Goal: Check status: Check status

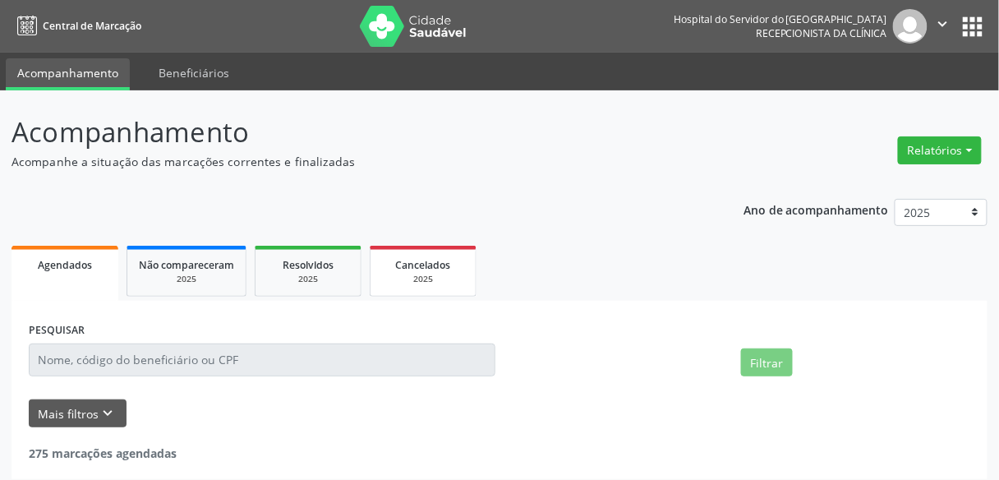
drag, startPoint x: 0, startPoint y: 0, endPoint x: 419, endPoint y: 248, distance: 486.9
click at [419, 248] on link "Cancelados 2025" at bounding box center [423, 271] width 107 height 51
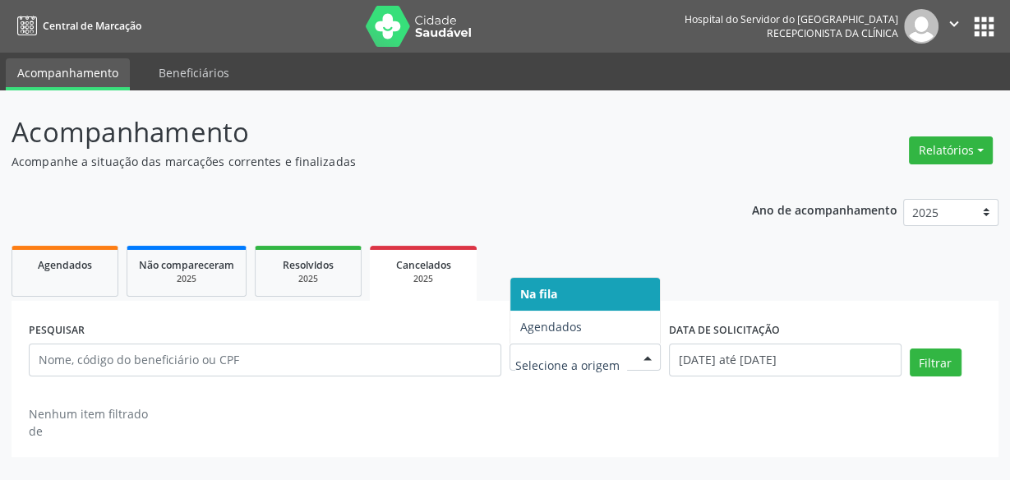
click at [555, 346] on div at bounding box center [585, 357] width 152 height 28
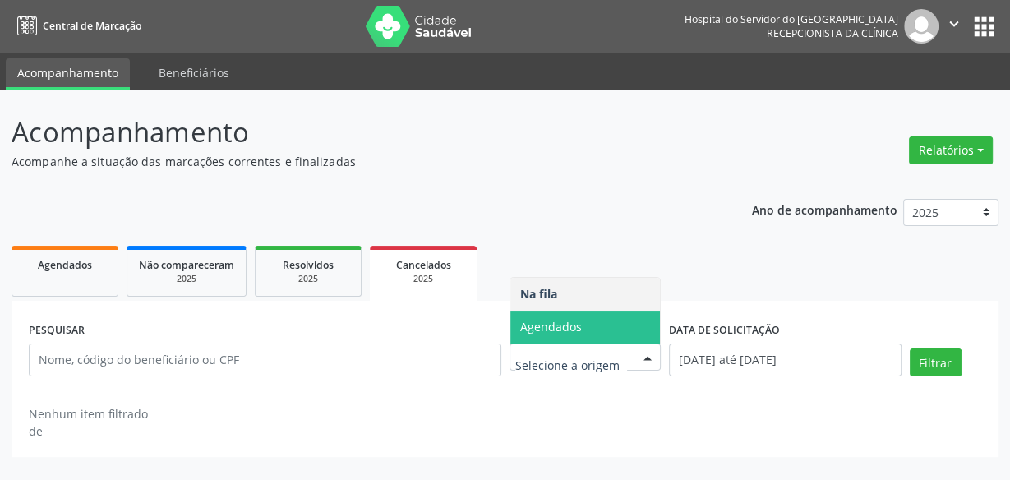
click at [565, 329] on span "Agendados" at bounding box center [551, 327] width 62 height 16
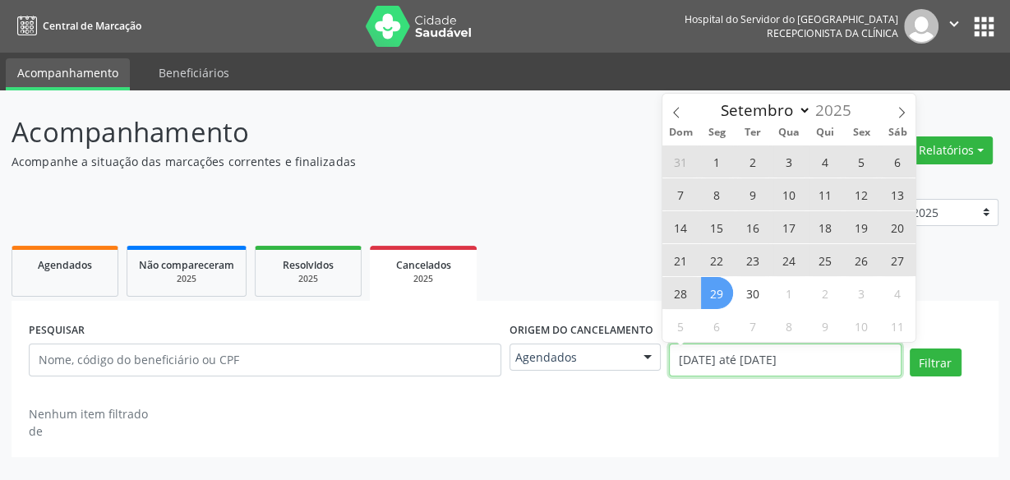
click at [715, 347] on input "[DATE] até [DATE]" at bounding box center [785, 359] width 232 height 33
click at [718, 293] on span "29" at bounding box center [717, 293] width 32 height 32
type input "[DATE]"
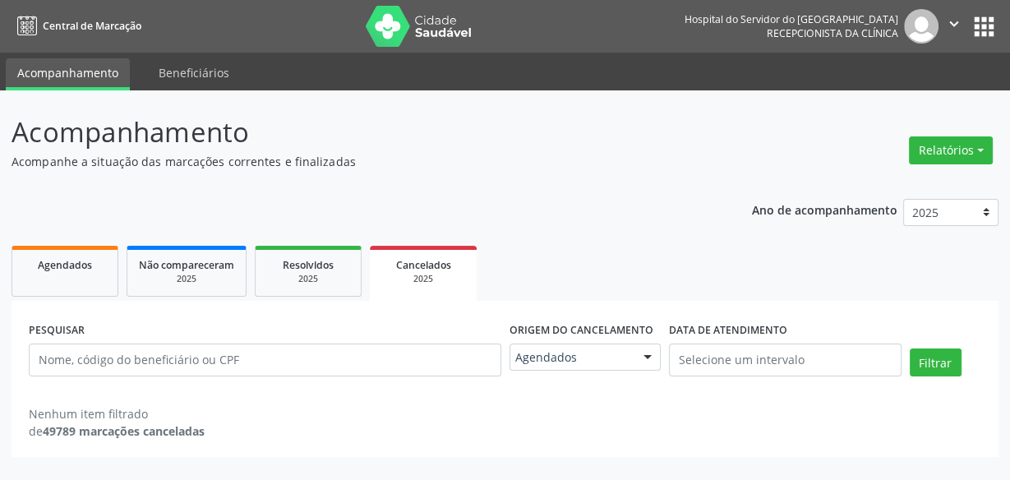
click at [541, 252] on ul "Agendados Não compareceram 2025 Resolvidos 2025 Cancelados 2025" at bounding box center [505, 271] width 987 height 59
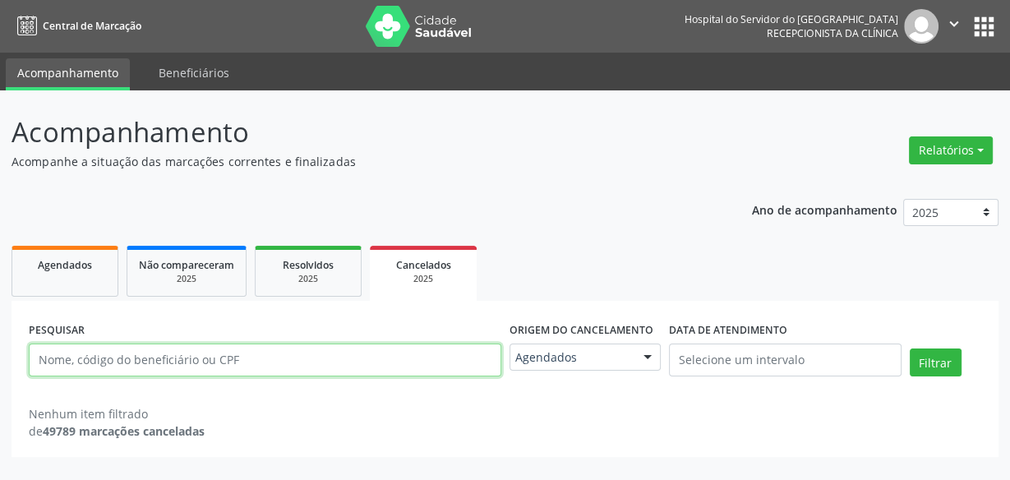
click at [278, 354] on input "text" at bounding box center [265, 359] width 472 height 33
paste input "[PERSON_NAME]"
type input "[PERSON_NAME]"
click at [909, 348] on button "Filtrar" at bounding box center [935, 362] width 52 height 28
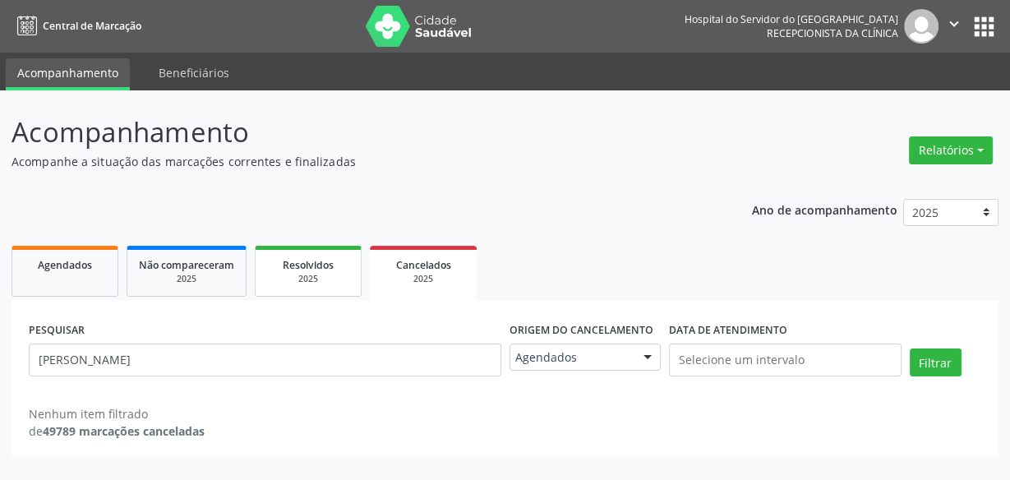
click at [290, 283] on div "2025" at bounding box center [308, 279] width 82 height 12
select select "8"
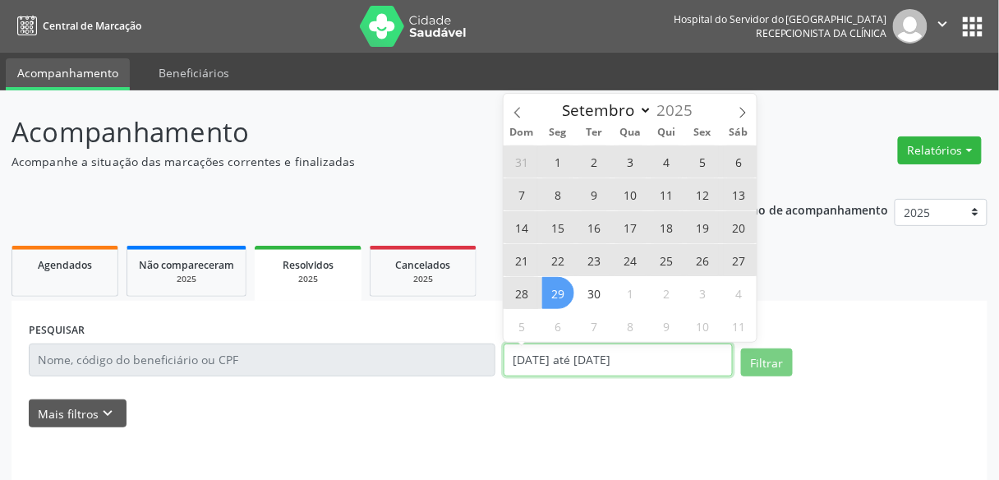
click at [616, 343] on input "[DATE] até [DATE]" at bounding box center [618, 359] width 229 height 33
click at [632, 265] on span "24" at bounding box center [630, 260] width 32 height 32
type input "[DATE]"
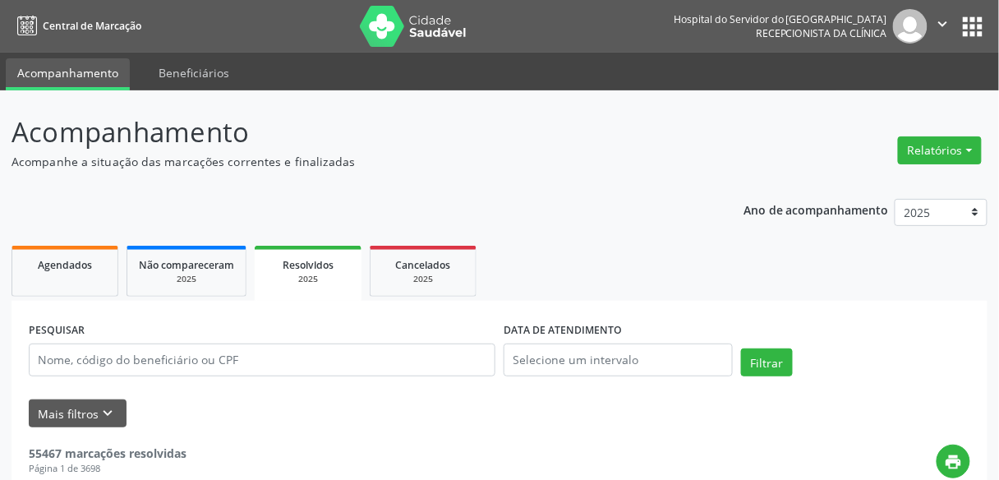
click at [867, 257] on ul "Agendados Não compareceram 2025 Resolvidos 2025 Cancelados 2025" at bounding box center [500, 271] width 976 height 59
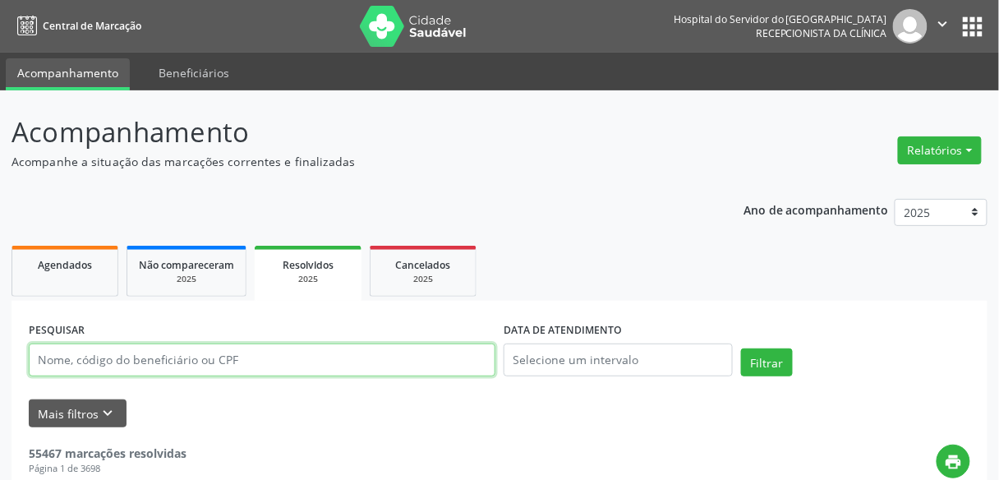
click at [452, 343] on input "text" at bounding box center [262, 359] width 467 height 33
paste input "[PERSON_NAME]"
type input "[PERSON_NAME]"
click at [741, 348] on button "Filtrar" at bounding box center [767, 362] width 52 height 28
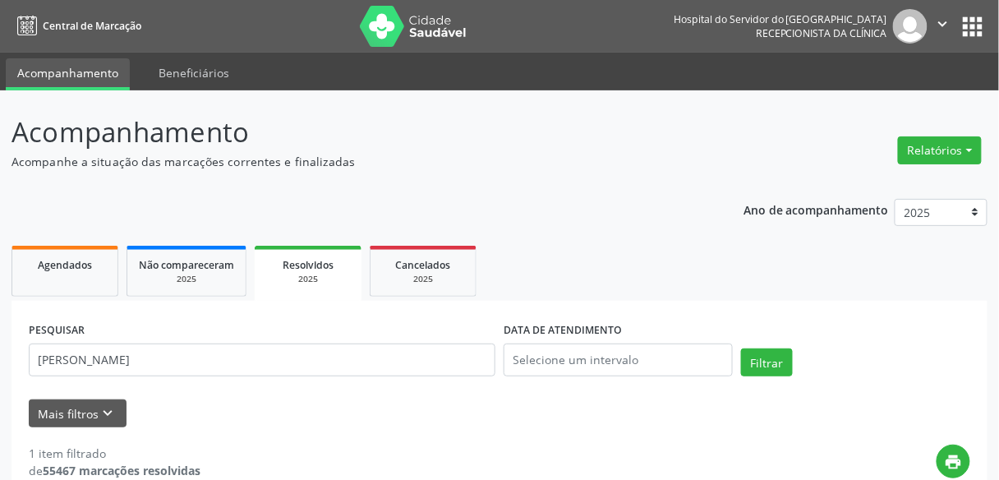
scroll to position [277, 0]
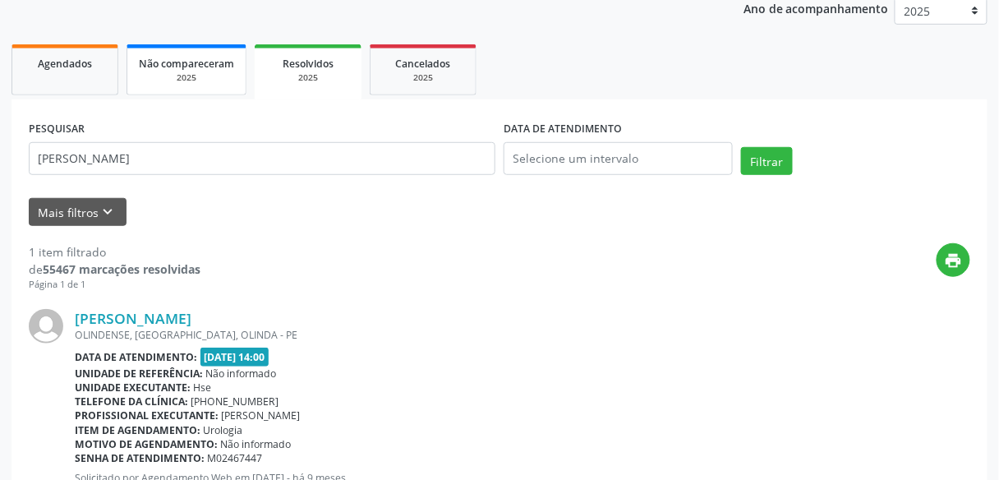
click at [186, 67] on span "Não compareceram" at bounding box center [186, 64] width 95 height 14
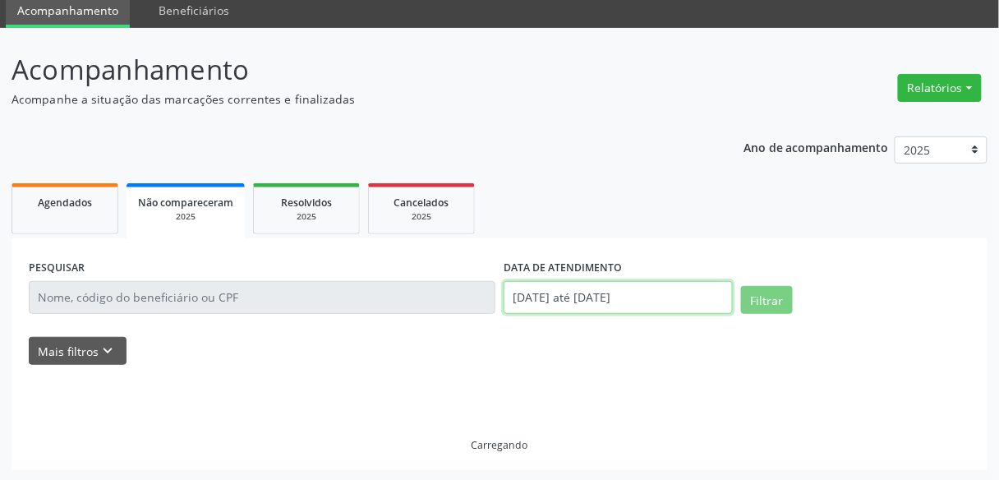
scroll to position [130, 0]
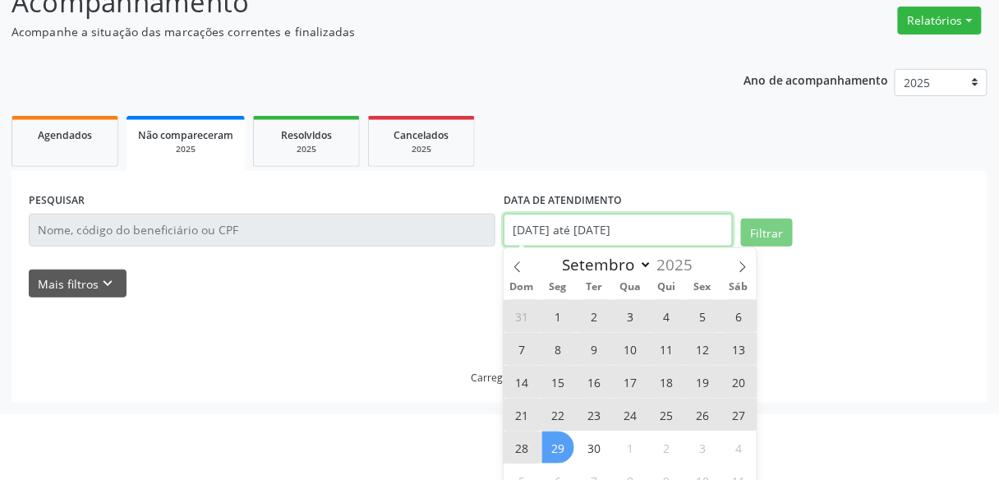
click at [511, 299] on body "Central de Marcação Hospital do Servidor do [GEOGRAPHIC_DATA] Recepcionista da …" at bounding box center [499, 110] width 999 height 480
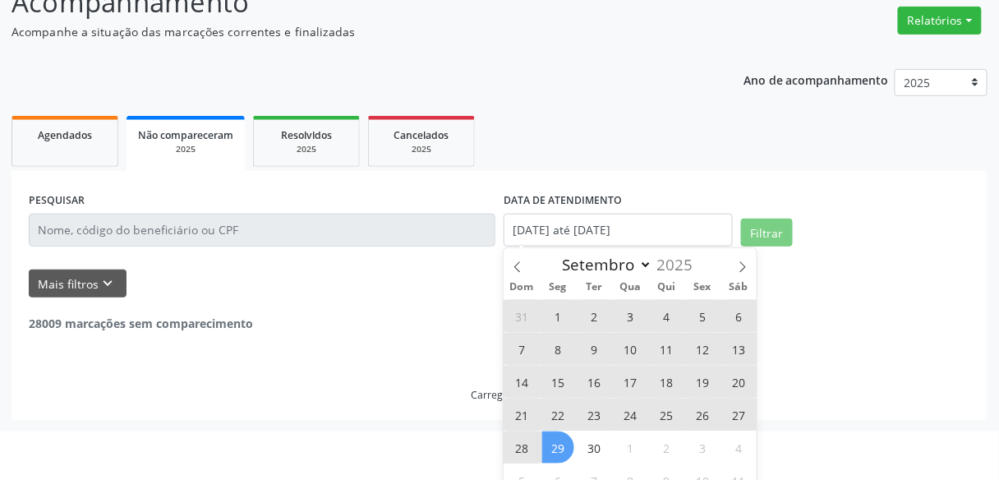
click at [562, 321] on span "1" at bounding box center [558, 316] width 32 height 32
type input "[DATE]"
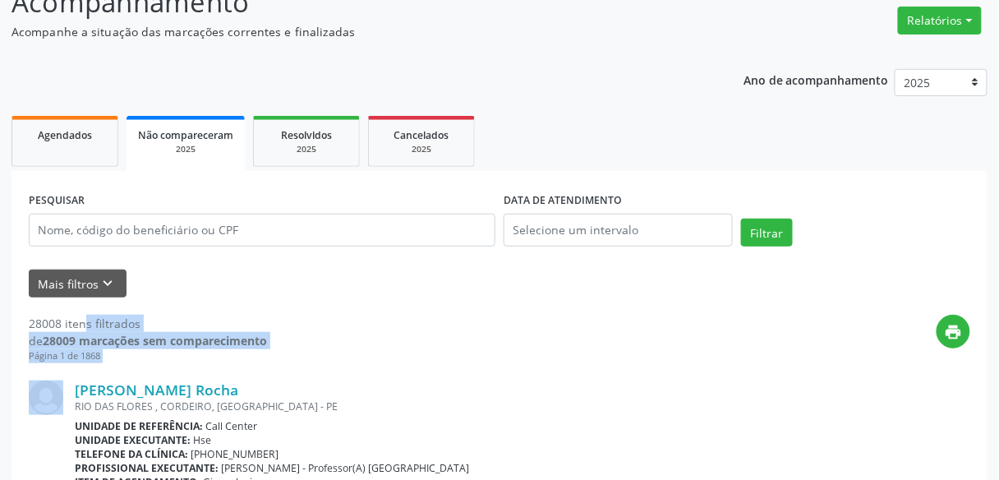
drag, startPoint x: 329, startPoint y: 311, endPoint x: 315, endPoint y: 272, distance: 41.8
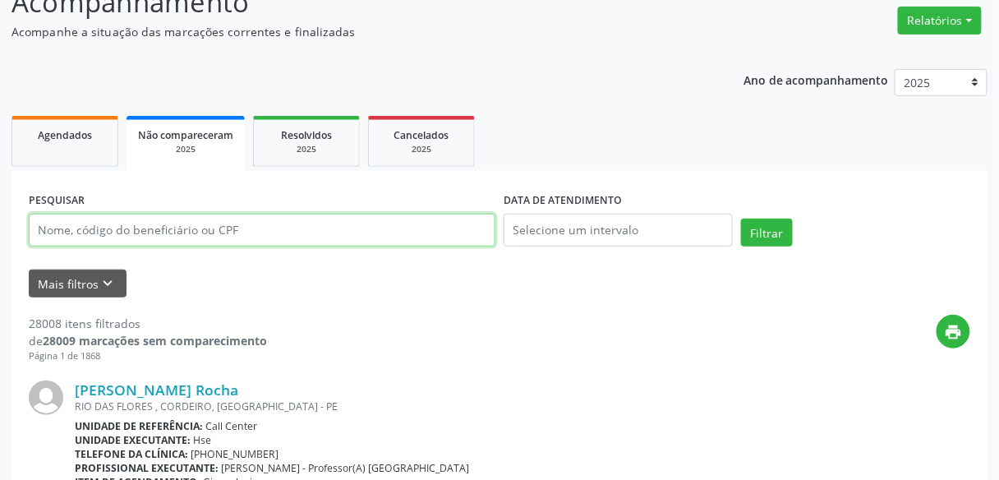
click at [315, 233] on input "text" at bounding box center [262, 230] width 467 height 33
paste input "[PERSON_NAME]"
type input "[PERSON_NAME]"
click at [741, 219] on button "Filtrar" at bounding box center [767, 233] width 52 height 28
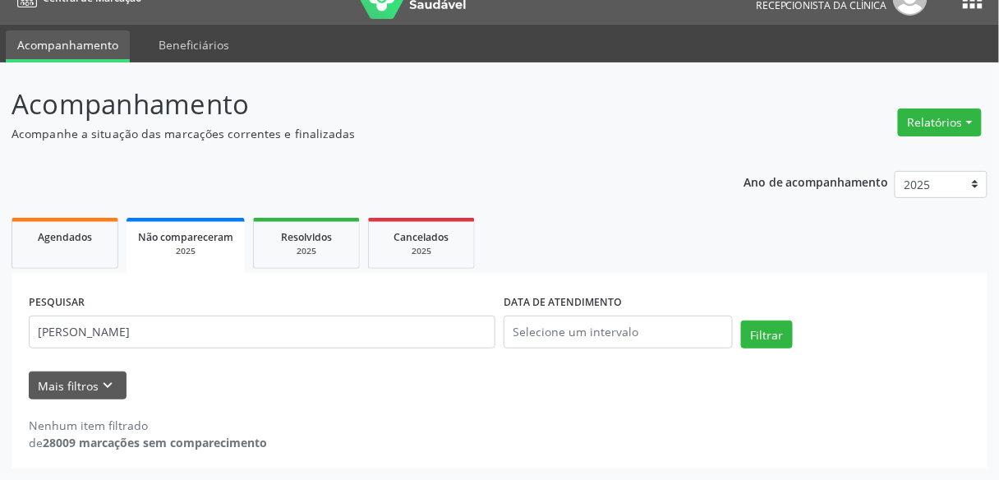
scroll to position [27, 0]
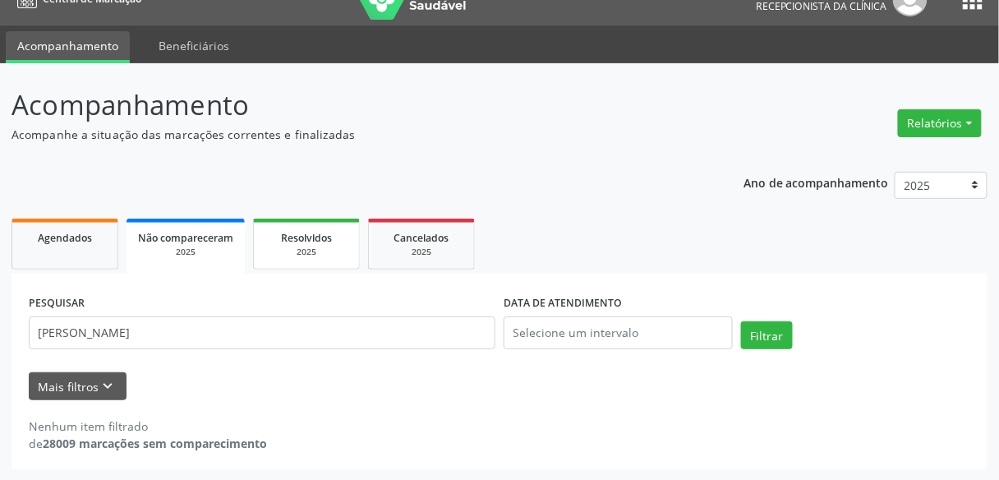
click at [297, 233] on span "Resolvidos" at bounding box center [306, 238] width 51 height 14
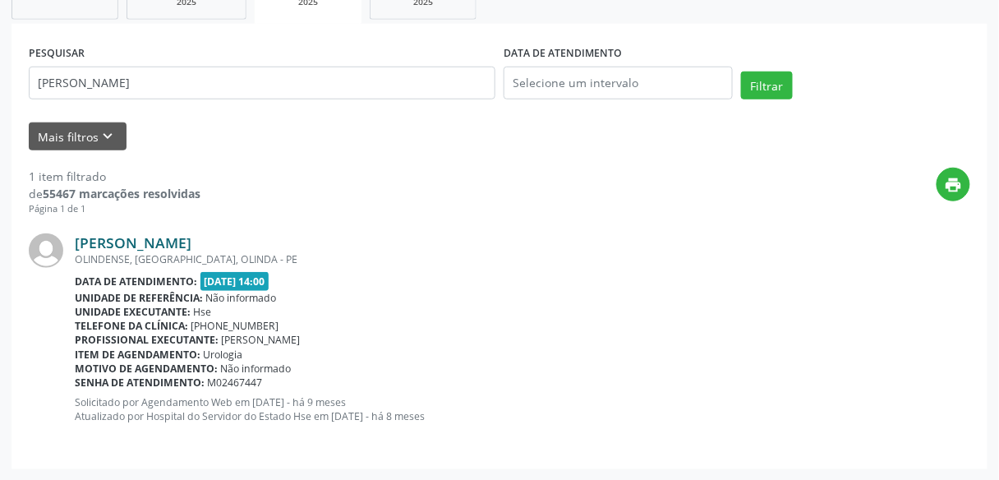
click at [186, 236] on link "[PERSON_NAME]" at bounding box center [133, 242] width 117 height 18
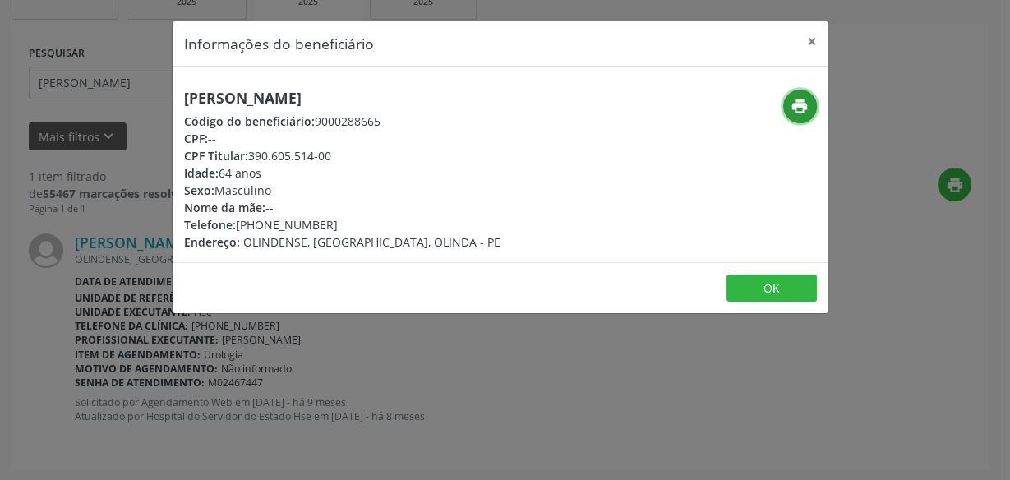
click at [797, 101] on icon "print" at bounding box center [799, 106] width 18 height 18
click at [70, 154] on div "Informações do beneficiário × [PERSON_NAME] Código do beneficiário: 9000288665 …" at bounding box center [505, 240] width 1010 height 480
